Goal: Navigation & Orientation: Find specific page/section

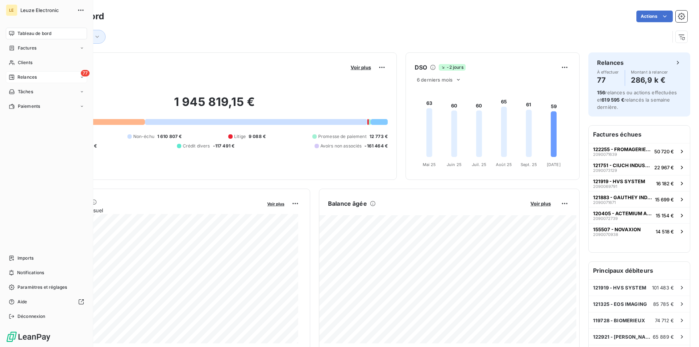
click at [35, 77] on span "Relances" at bounding box center [26, 77] width 19 height 7
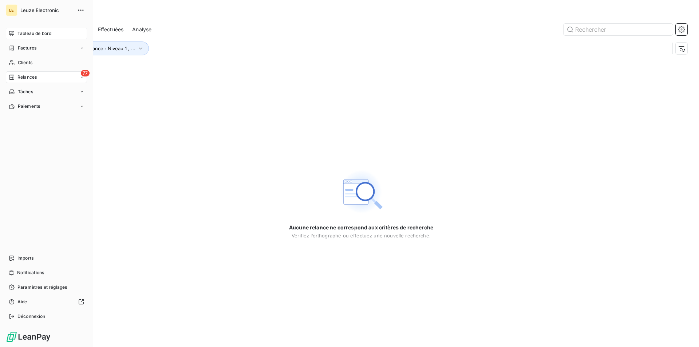
click at [33, 34] on span "Tableau de bord" at bounding box center [34, 33] width 34 height 7
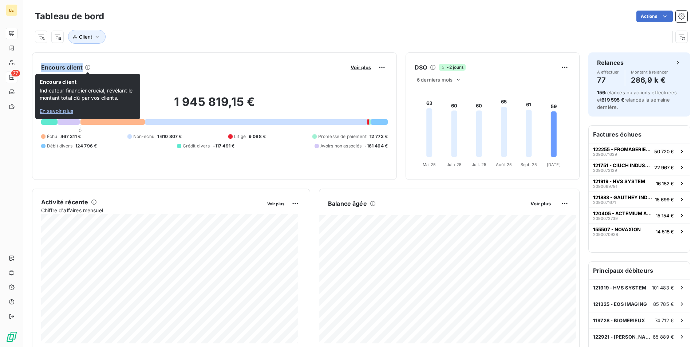
drag, startPoint x: 42, startPoint y: 66, endPoint x: 94, endPoint y: 68, distance: 51.8
click at [94, 68] on div "Encours client Voir plus" at bounding box center [214, 68] width 347 height 12
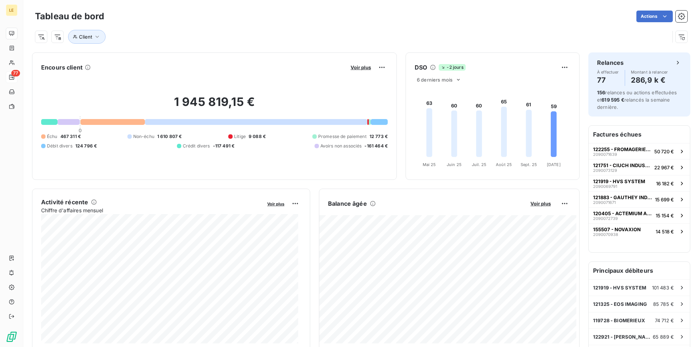
click at [107, 40] on div "Client" at bounding box center [352, 37] width 635 height 14
drag, startPoint x: 37, startPoint y: 17, endPoint x: 106, endPoint y: 19, distance: 69.6
click at [107, 19] on div "Tableau de bord Actions" at bounding box center [361, 16] width 652 height 15
click at [106, 19] on div "Tableau de bord Actions" at bounding box center [361, 16] width 652 height 15
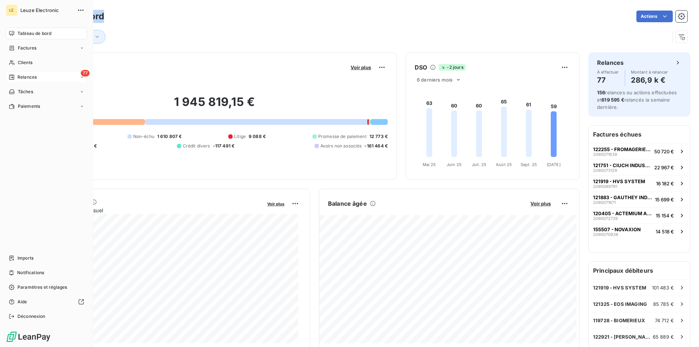
drag, startPoint x: 104, startPoint y: 16, endPoint x: 42, endPoint y: 13, distance: 62.3
click at [42, 13] on div "LE Leuze Electronic Tableau de bord Factures Clients 77 Relances Tâches Paiemen…" at bounding box center [349, 173] width 699 height 347
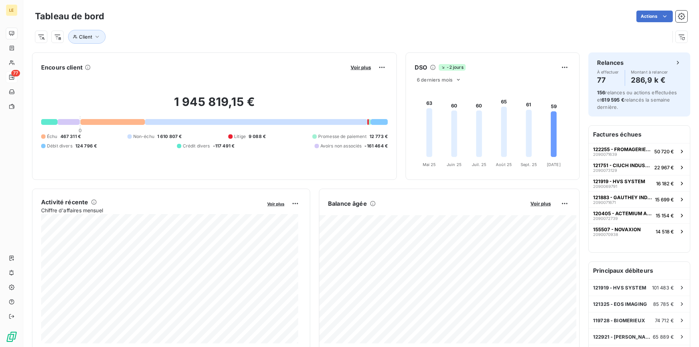
click at [174, 36] on div "Client" at bounding box center [352, 37] width 635 height 14
